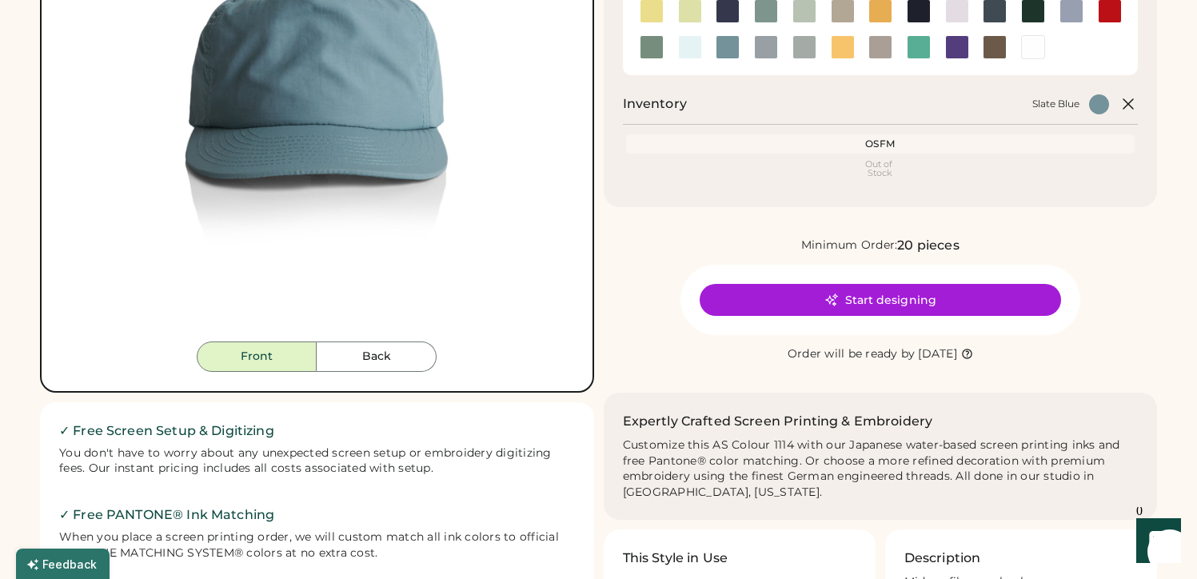
scroll to position [176, 0]
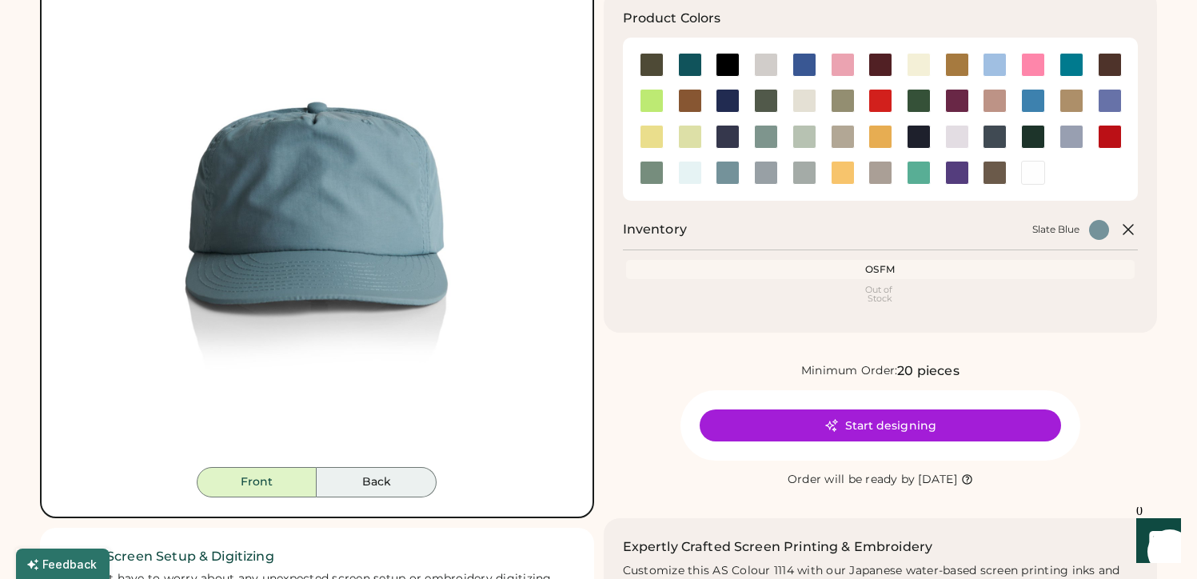
click at [361, 474] on button "Back" at bounding box center [377, 482] width 120 height 30
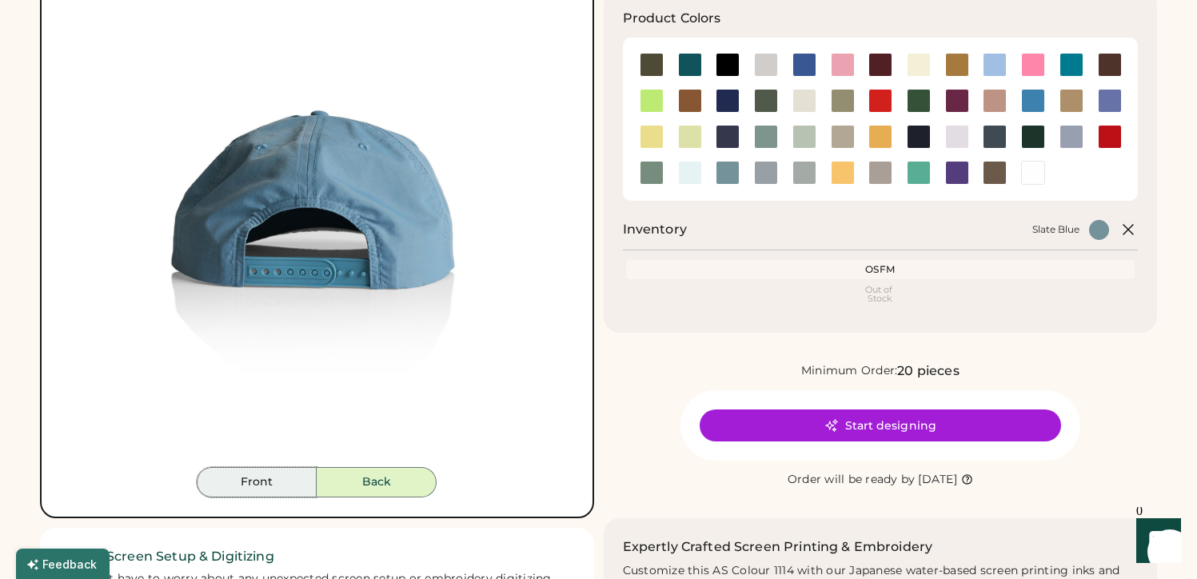
click at [253, 489] on button "Front" at bounding box center [257, 482] width 120 height 30
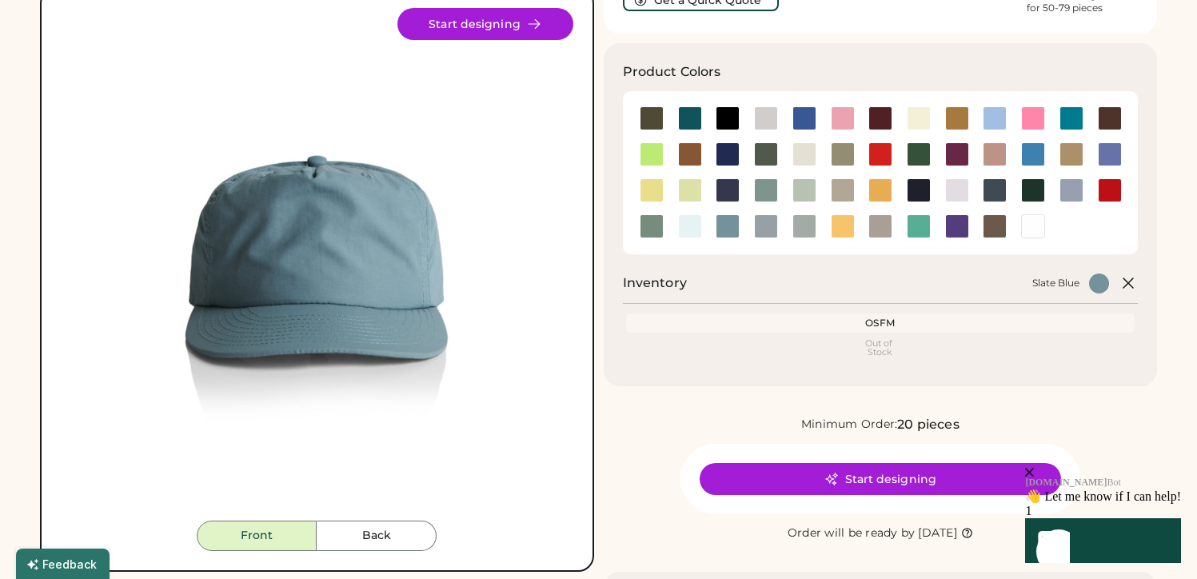
scroll to position [120, 0]
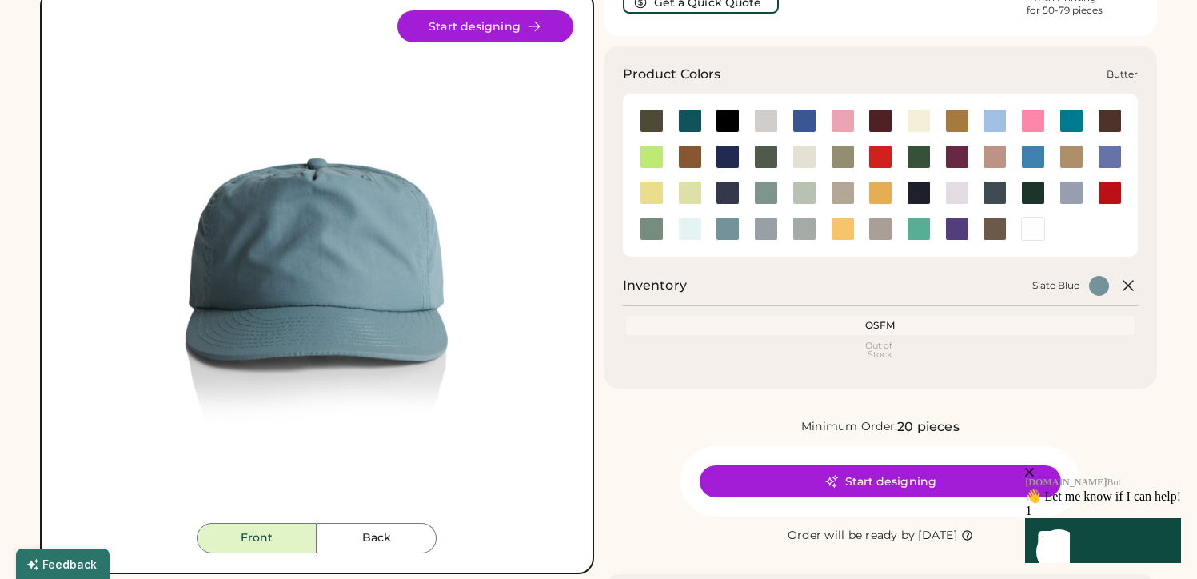
click at [910, 124] on div at bounding box center [918, 121] width 24 height 24
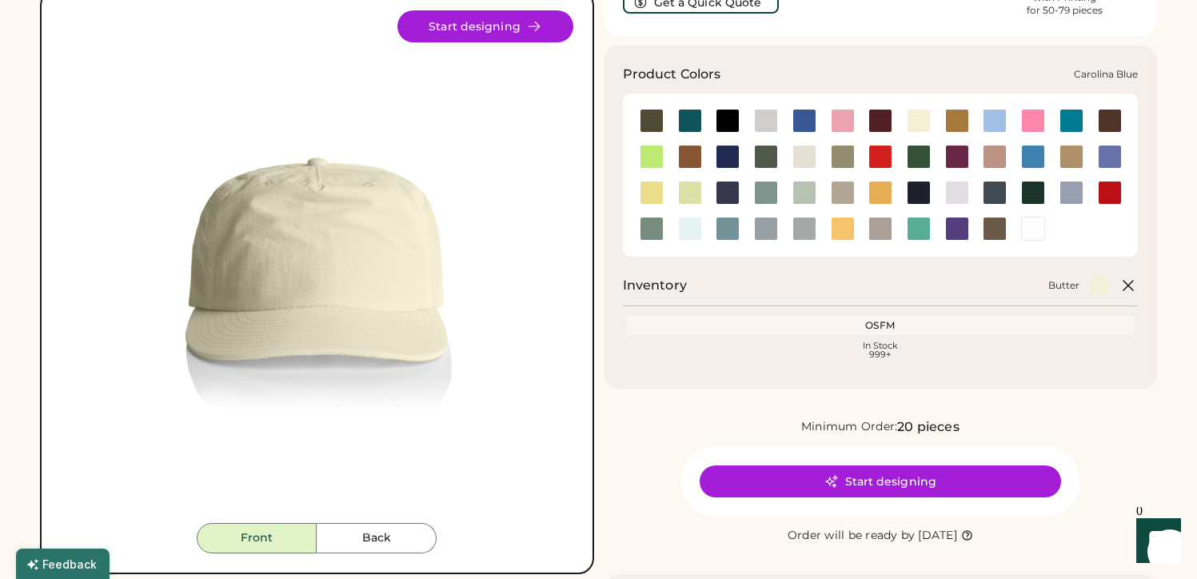
click at [990, 125] on div at bounding box center [994, 121] width 24 height 24
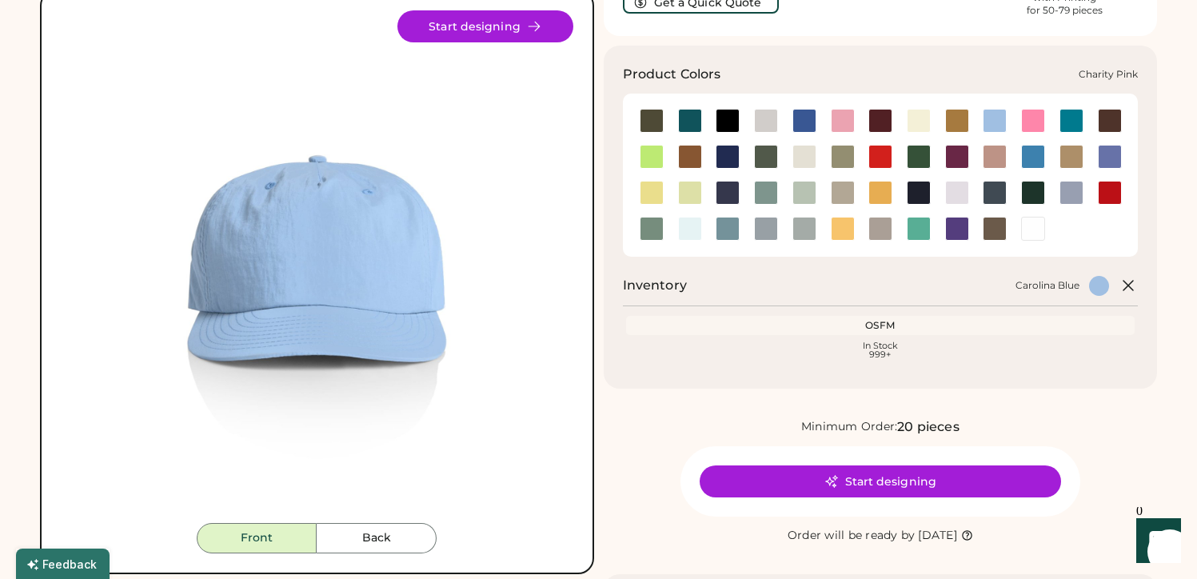
click at [1035, 123] on div at bounding box center [1033, 121] width 24 height 24
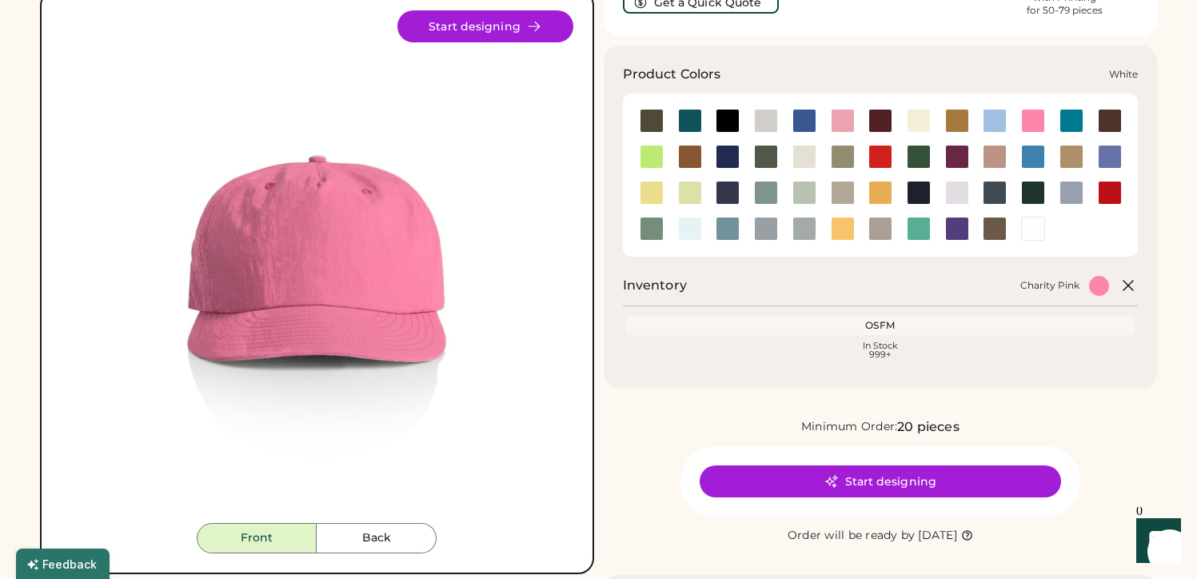
click at [1033, 225] on div at bounding box center [1033, 229] width 24 height 24
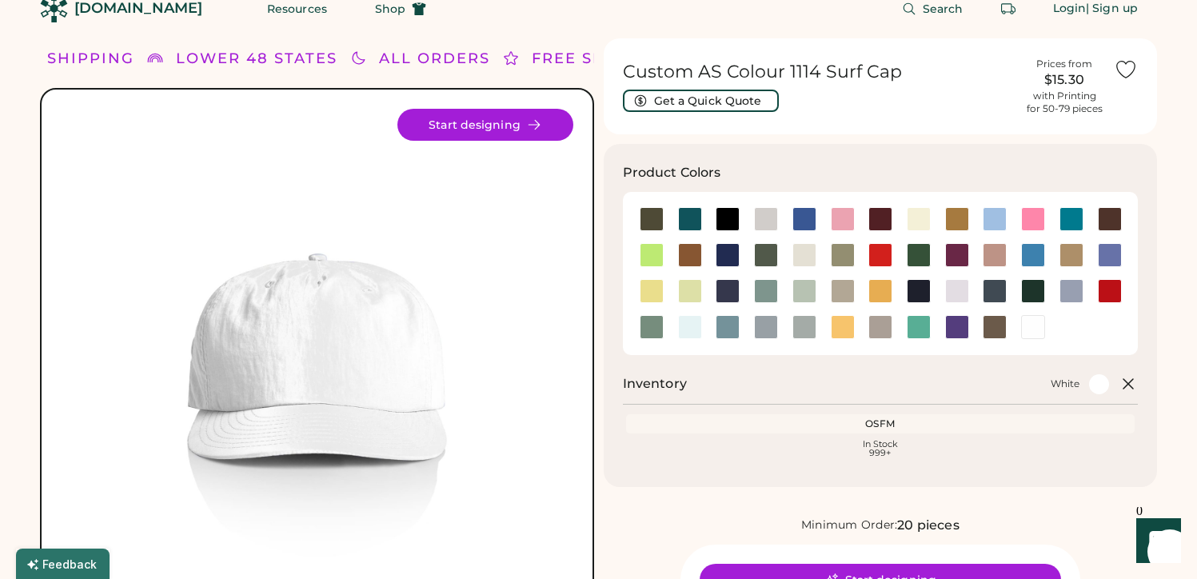
scroll to position [23, 0]
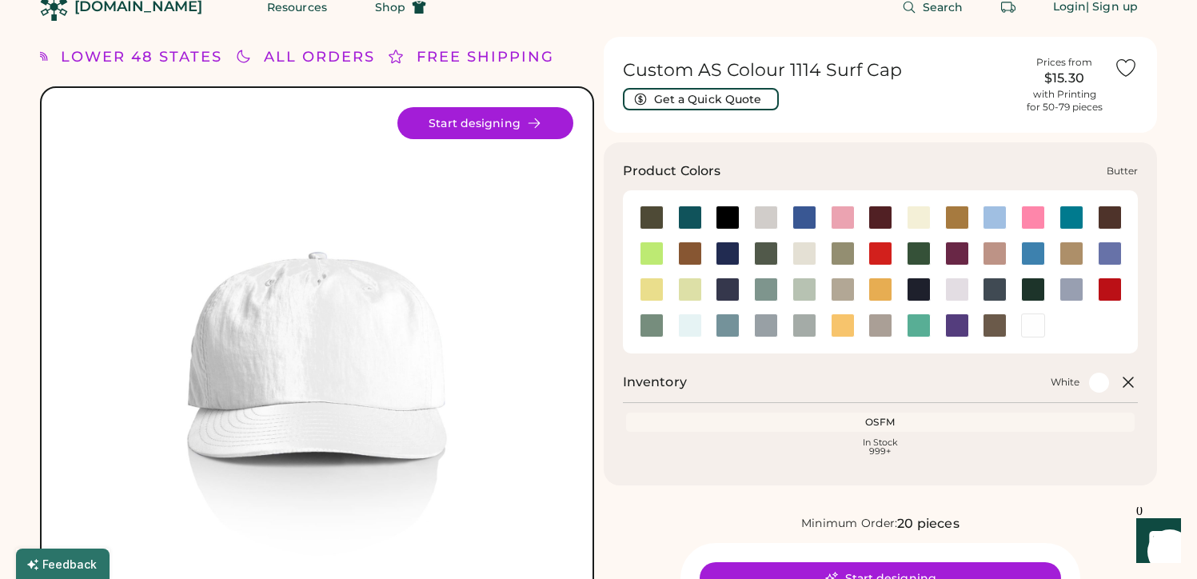
click at [912, 212] on div at bounding box center [918, 217] width 24 height 24
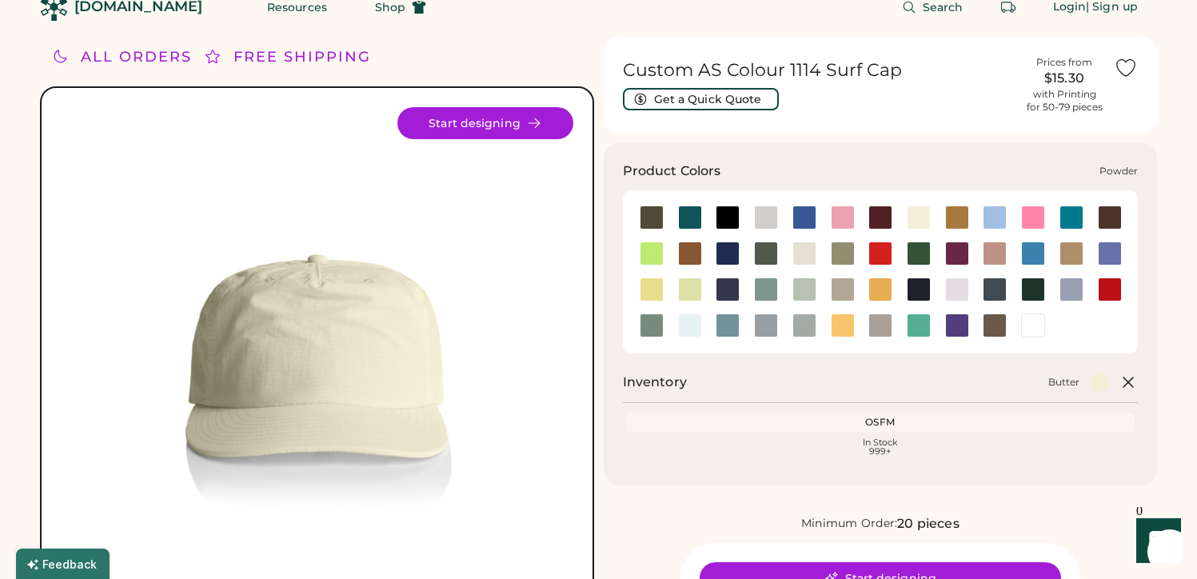
click at [1076, 285] on div at bounding box center [1071, 289] width 24 height 24
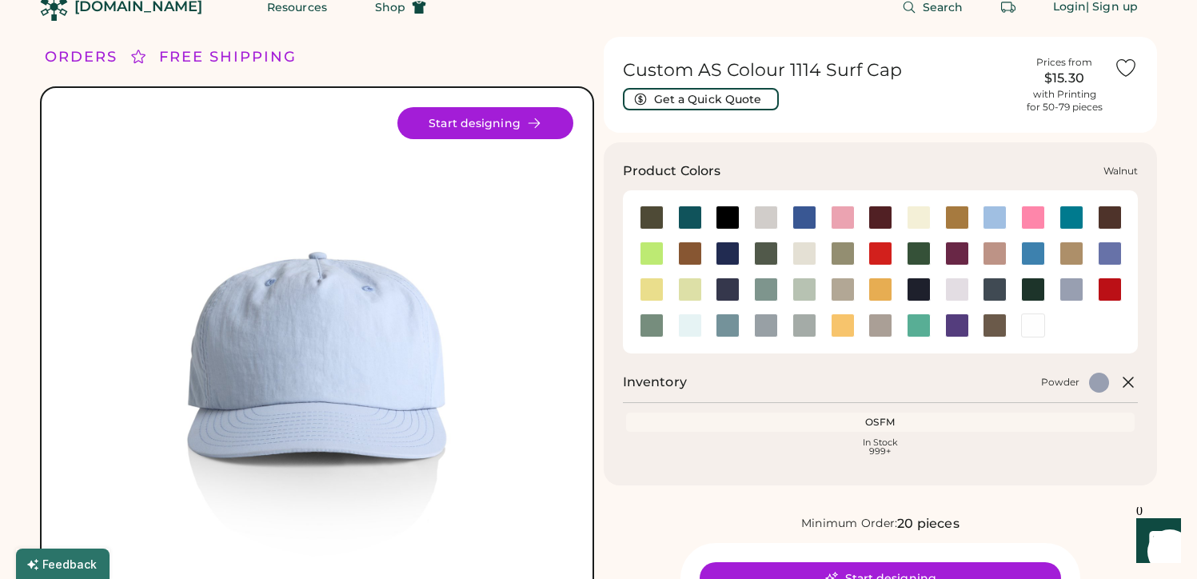
click at [1024, 313] on div at bounding box center [1033, 326] width 38 height 36
click at [1028, 327] on div at bounding box center [1033, 325] width 24 height 24
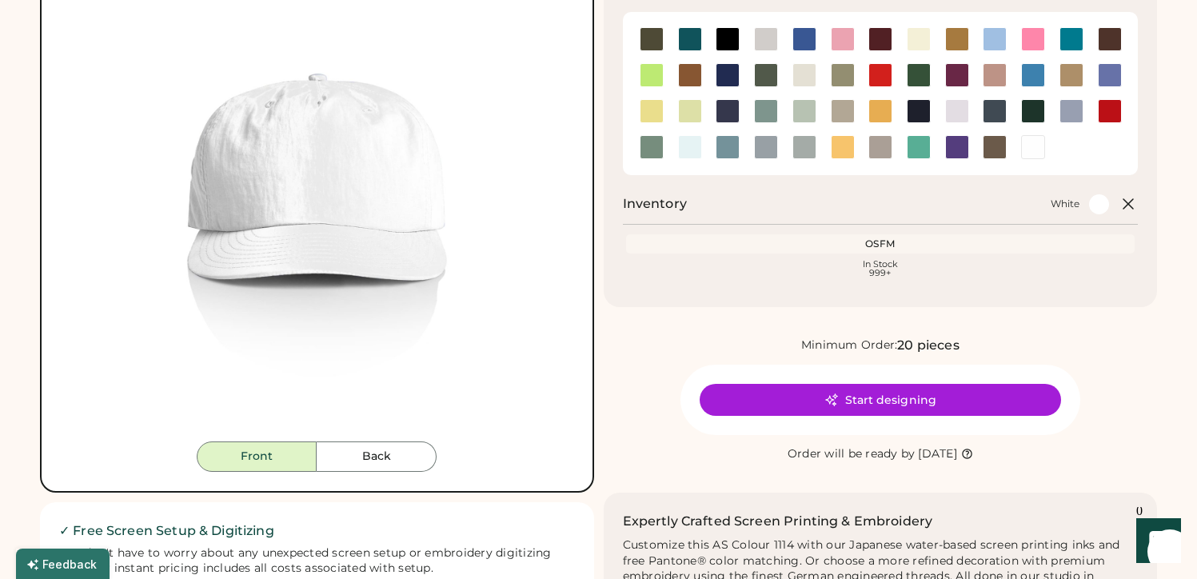
scroll to position [442, 0]
